Goal: Task Accomplishment & Management: Use online tool/utility

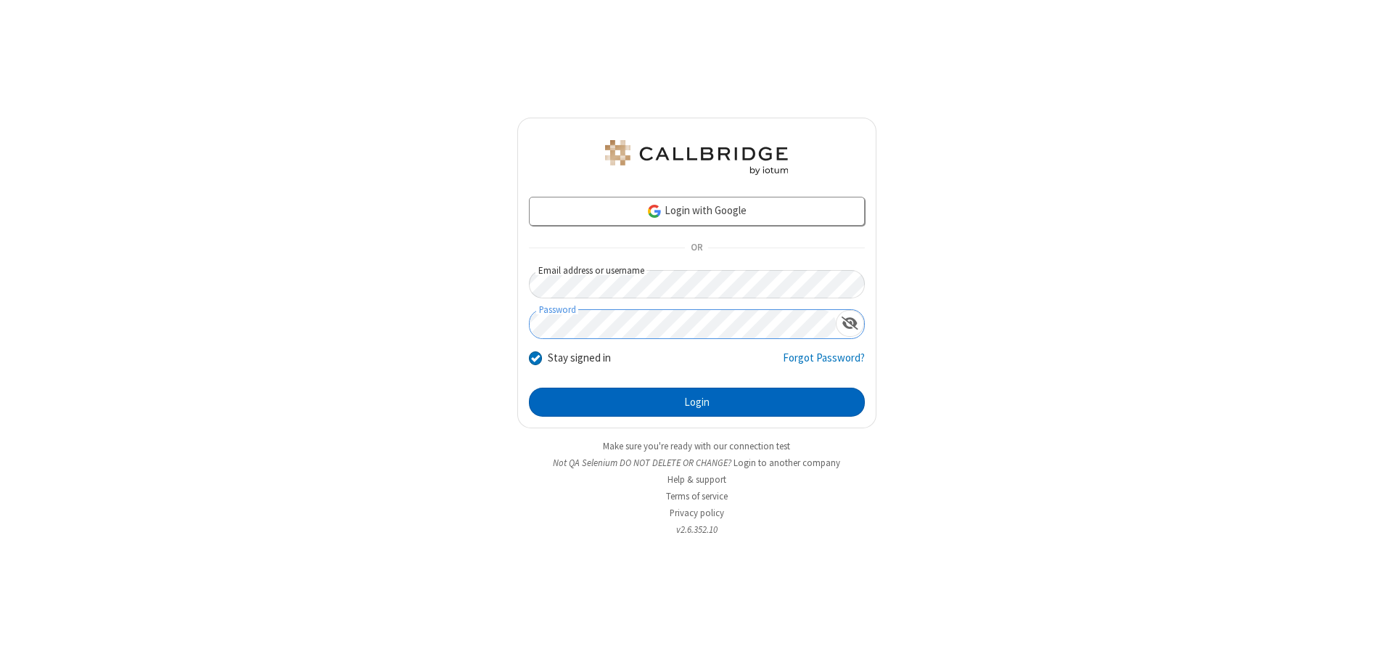
click at [697, 402] on button "Login" at bounding box center [697, 401] width 336 height 29
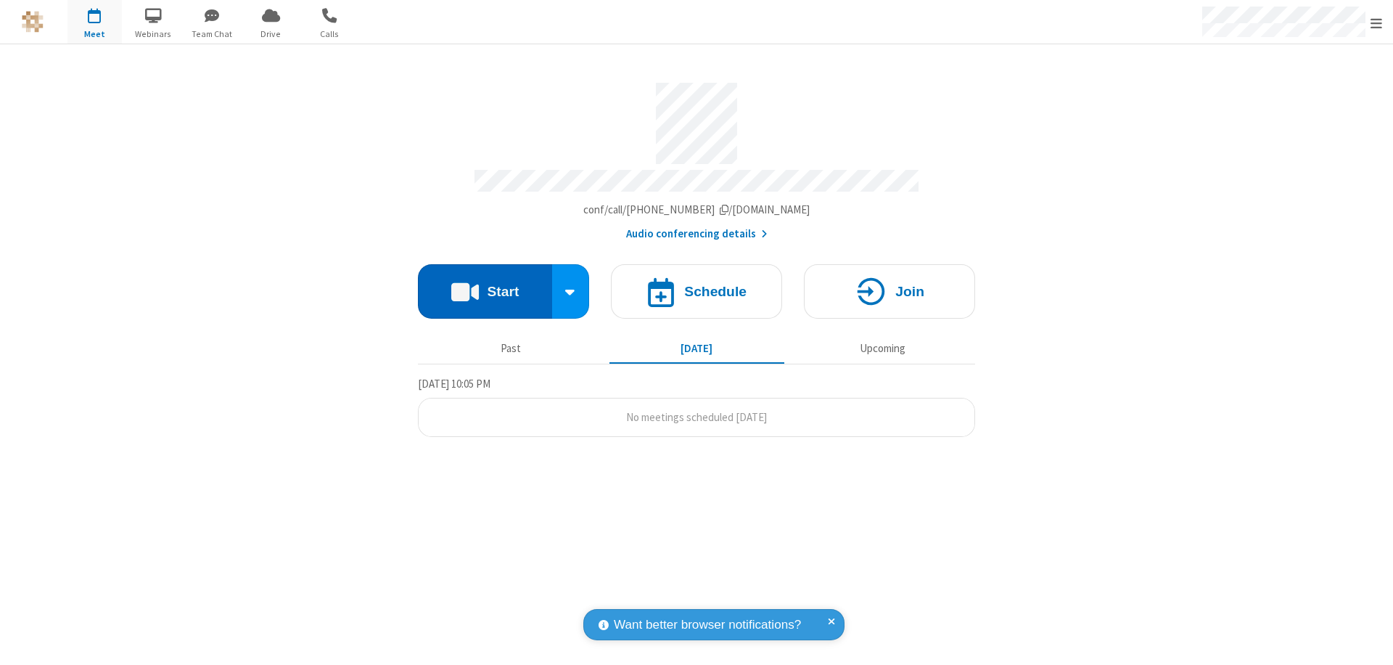
click at [485, 284] on button "Start" at bounding box center [485, 291] width 134 height 54
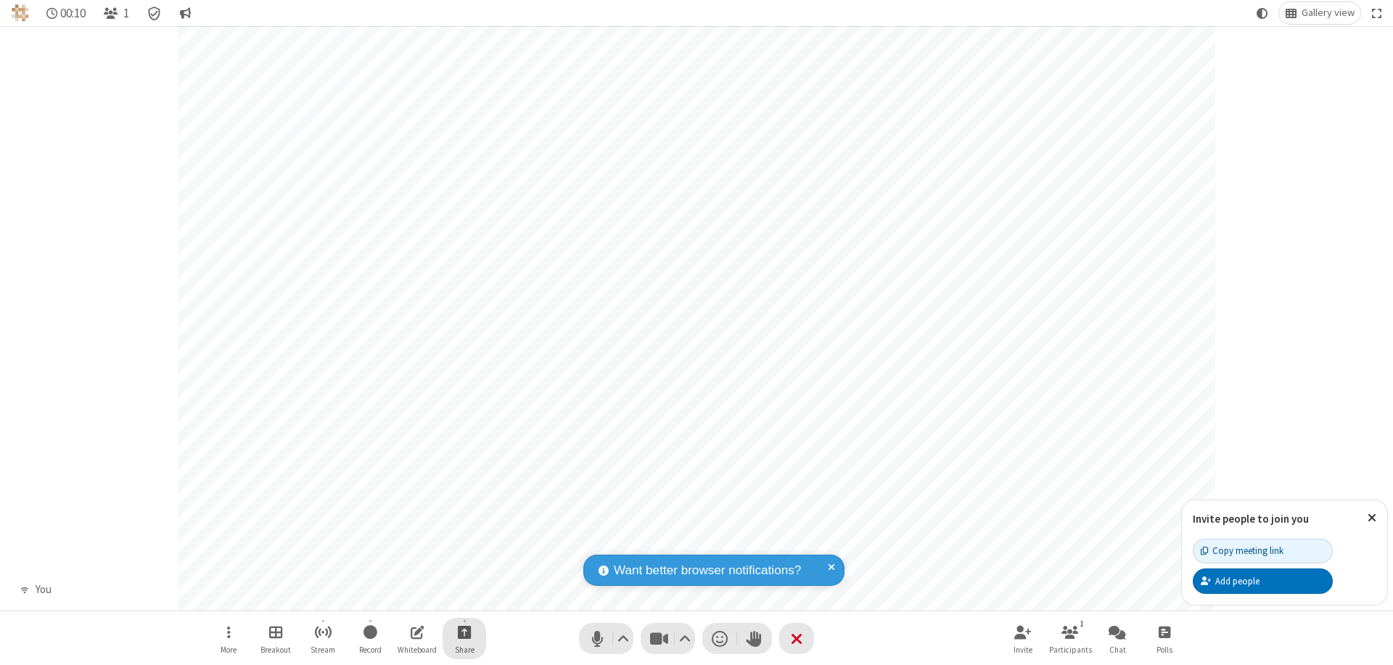
click at [464, 631] on span "Start sharing" at bounding box center [465, 632] width 14 height 18
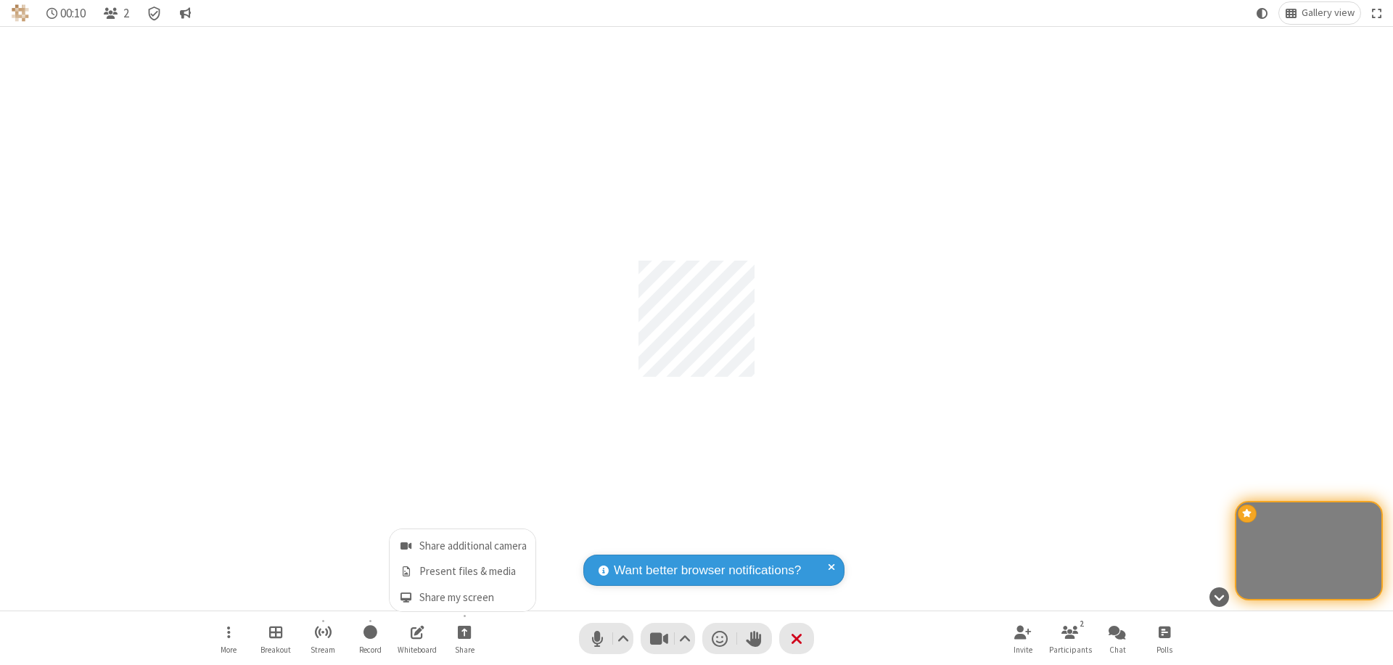
click at [406, 596] on span "Share my screen" at bounding box center [406, 597] width 17 height 12
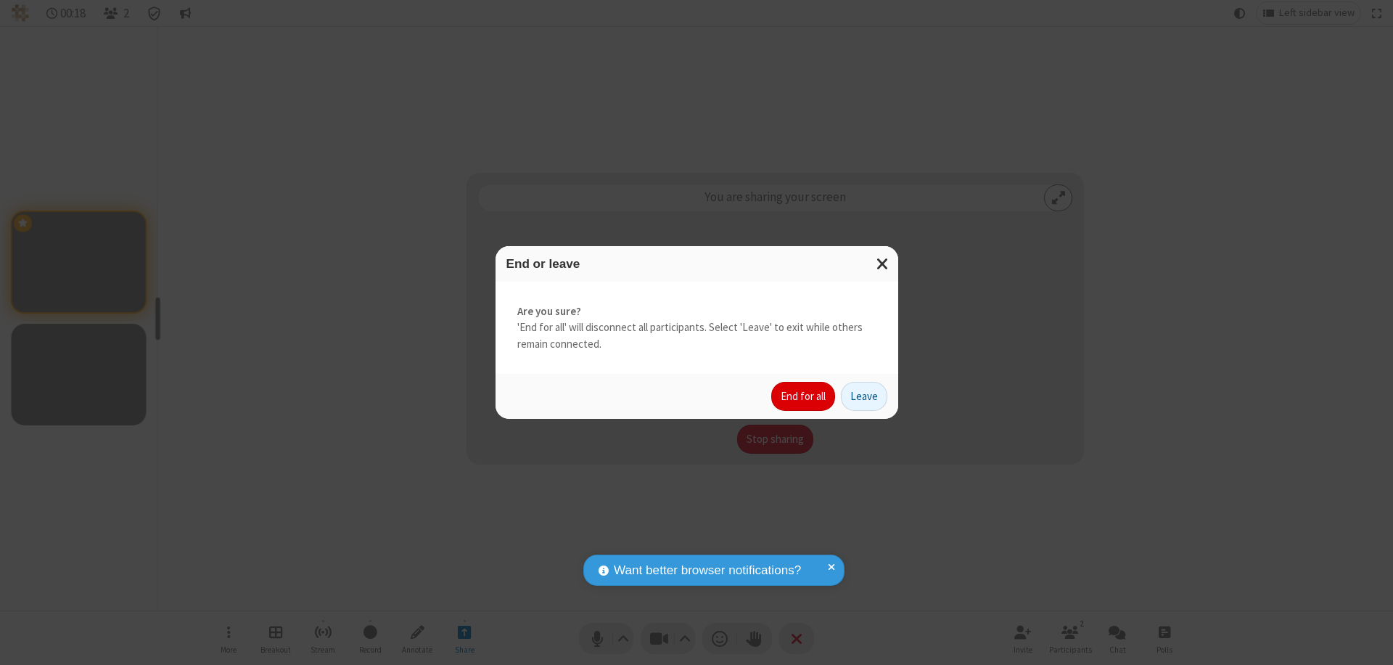
click at [804, 396] on button "End for all" at bounding box center [803, 396] width 64 height 29
